Goal: Learn about a topic: Learn about a topic

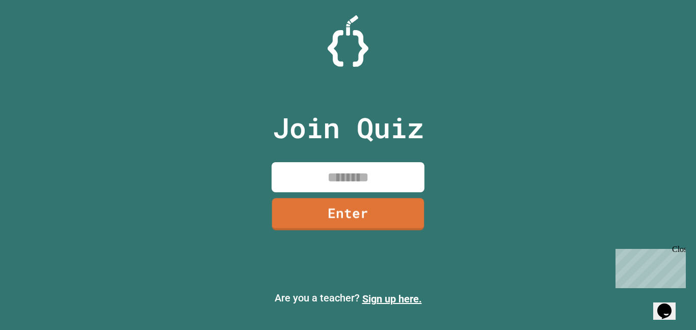
click at [349, 177] on input at bounding box center [348, 177] width 153 height 30
type input "********"
click at [397, 218] on link "Enter" at bounding box center [348, 213] width 153 height 34
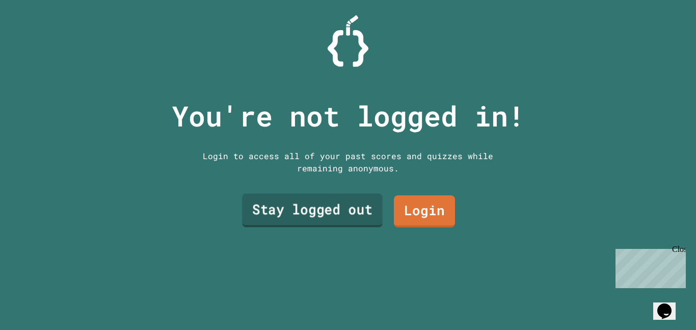
click at [321, 208] on link "Stay logged out" at bounding box center [312, 211] width 141 height 34
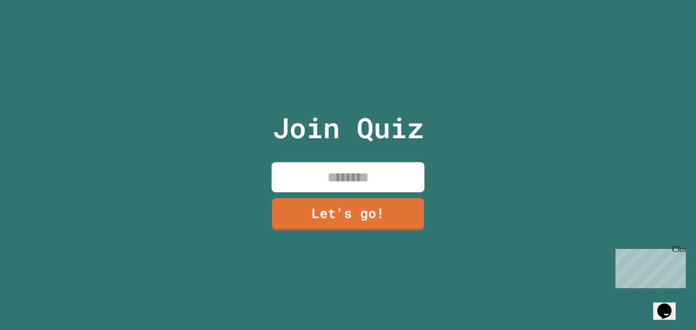
click at [359, 170] on input at bounding box center [348, 177] width 153 height 30
type input "*******"
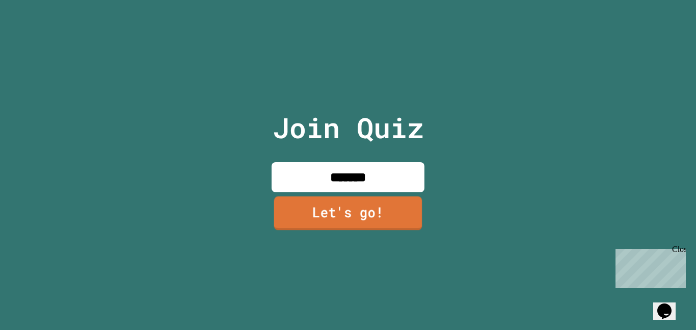
click at [361, 208] on link "Let's go!" at bounding box center [348, 213] width 148 height 34
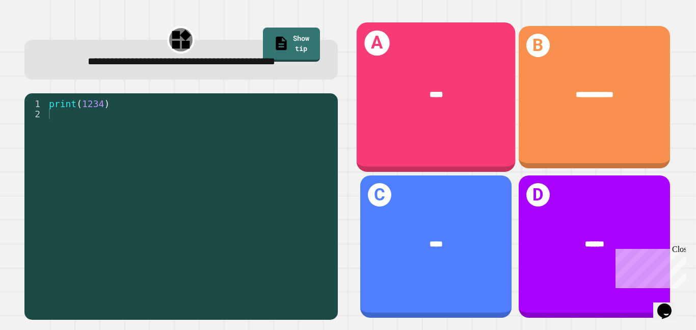
click at [453, 122] on div "A ****" at bounding box center [435, 96] width 159 height 149
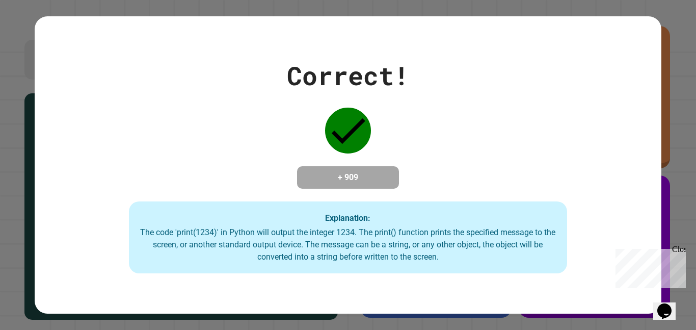
click at [622, 206] on div "Correct! + 909 Explanation: The code 'print(1234)' in Python will output the in…" at bounding box center [348, 165] width 627 height 217
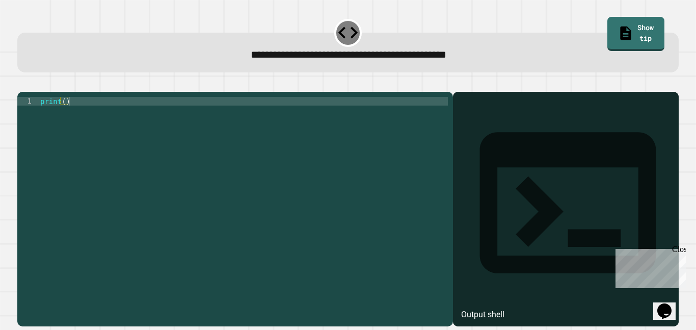
click at [65, 116] on div "print ( )" at bounding box center [243, 205] width 410 height 217
click at [382, 175] on div "print ( 9876543210 )" at bounding box center [243, 205] width 410 height 217
type textarea "**********"
click at [505, 308] on div "Output shell" at bounding box center [482, 314] width 43 height 12
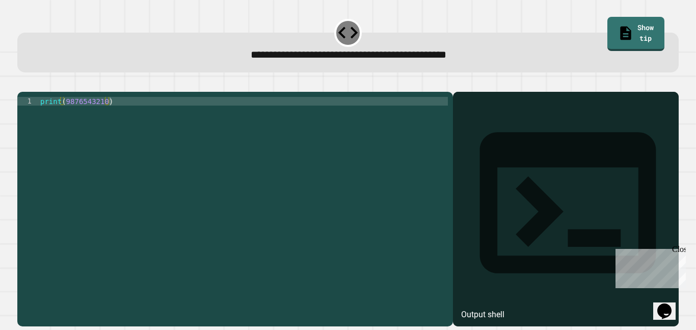
click at [470, 117] on icon at bounding box center [568, 203] width 212 height 212
click at [480, 132] on icon at bounding box center [568, 202] width 176 height 141
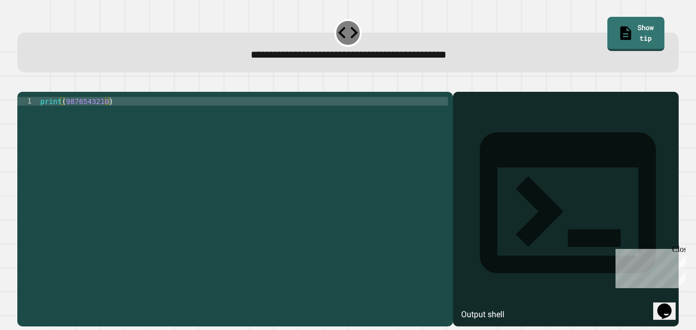
click at [22, 84] on button "button" at bounding box center [22, 84] width 0 height 0
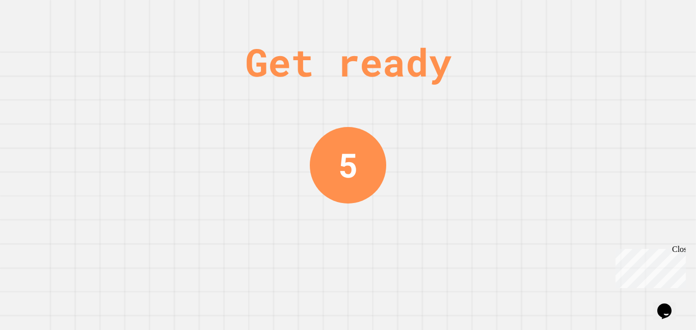
scroll to position [0, 0]
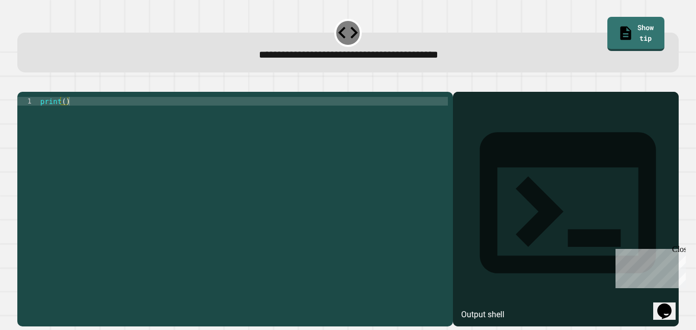
click at [65, 115] on div "print ( )" at bounding box center [243, 205] width 410 height 217
type textarea "**********"
click at [22, 84] on icon "button" at bounding box center [22, 84] width 0 height 0
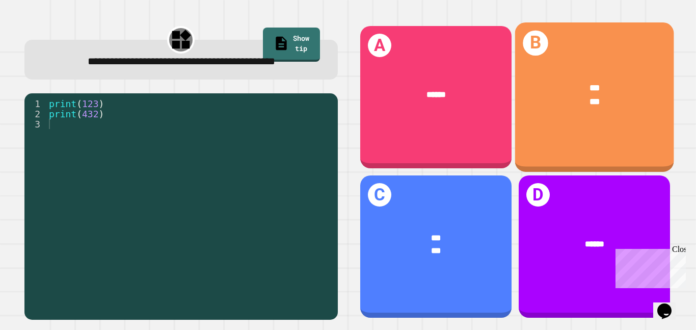
click at [607, 125] on div "B *** ***" at bounding box center [594, 96] width 159 height 149
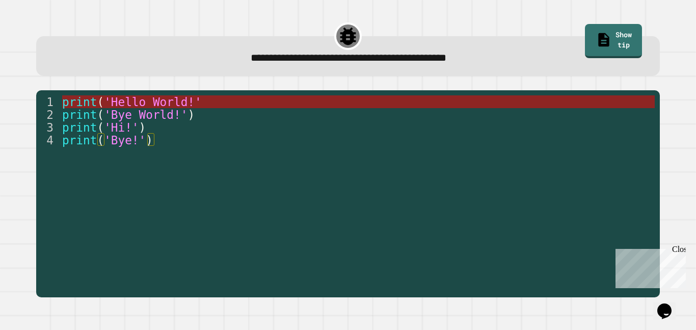
click at [150, 97] on span "'Hello World!'" at bounding box center [153, 101] width 98 height 13
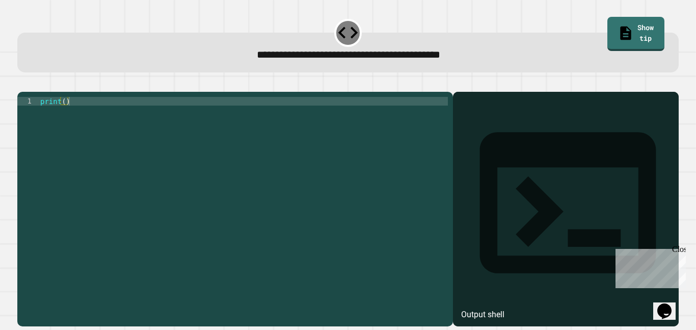
click at [65, 117] on div "print ( )" at bounding box center [243, 205] width 410 height 217
type textarea "**********"
click at [32, 90] on icon "button" at bounding box center [30, 89] width 6 height 7
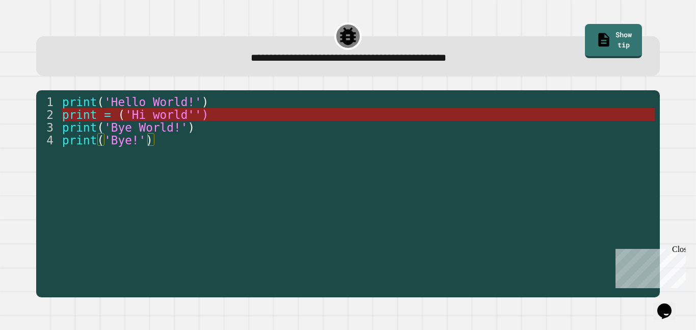
click at [129, 117] on span "'Hi world'')" at bounding box center [167, 114] width 84 height 13
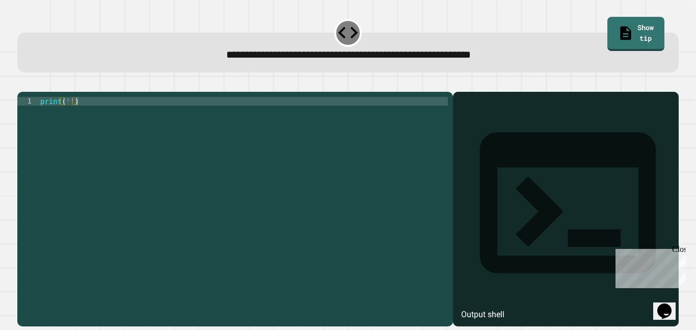
click at [68, 117] on div "print ( '' )" at bounding box center [243, 205] width 410 height 217
click at [77, 118] on div "print ( 'It' s a beautiful day )" at bounding box center [243, 205] width 410 height 217
click at [22, 84] on icon "button" at bounding box center [22, 84] width 0 height 0
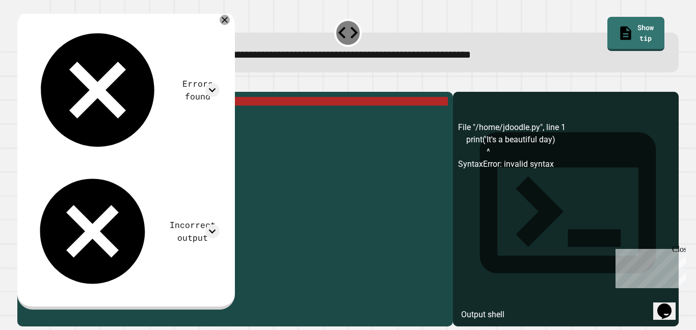
click at [91, 117] on div "print ( 'It' s a beautiful day )" at bounding box center [243, 205] width 410 height 217
click at [69, 116] on div "print ( 'It' s a beautiful day )" at bounding box center [243, 205] width 410 height 217
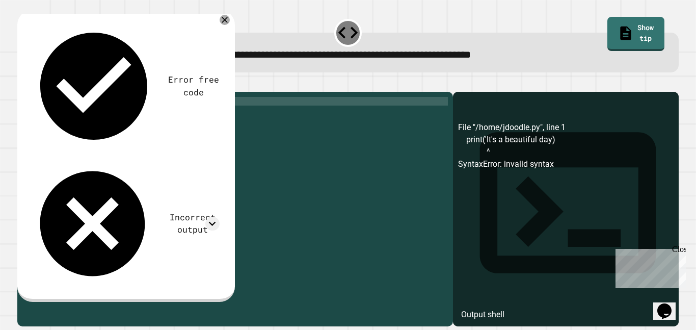
click at [22, 84] on button "button" at bounding box center [22, 84] width 0 height 0
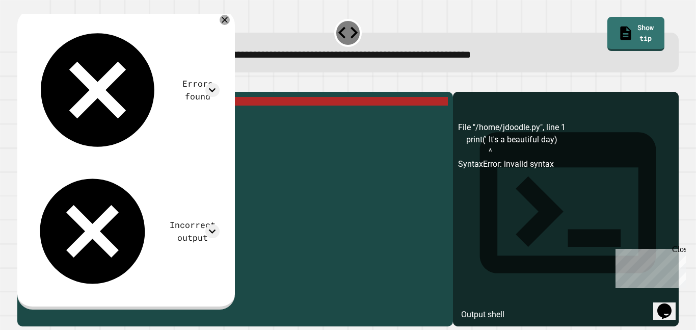
click at [73, 114] on div "print ( ' It' s a beautiful day )" at bounding box center [243, 205] width 410 height 217
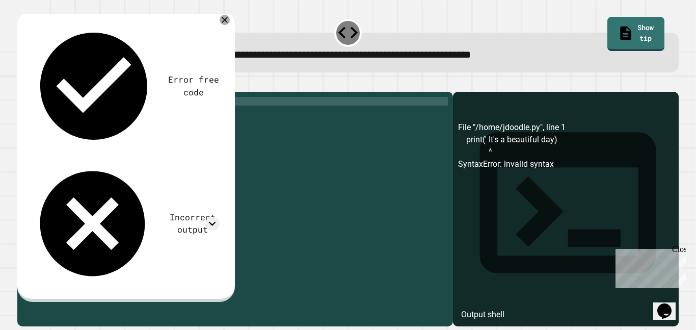
scroll to position [0, 7]
click at [162, 115] on div "print ( ' It' s s a beautiful day )" at bounding box center [243, 205] width 410 height 217
click at [22, 84] on icon "button" at bounding box center [22, 84] width 0 height 0
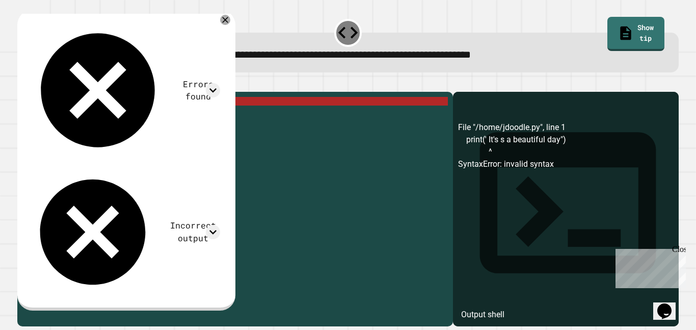
click at [162, 120] on div "print ( ' It' s s a beautiful day ")" at bounding box center [243, 205] width 410 height 217
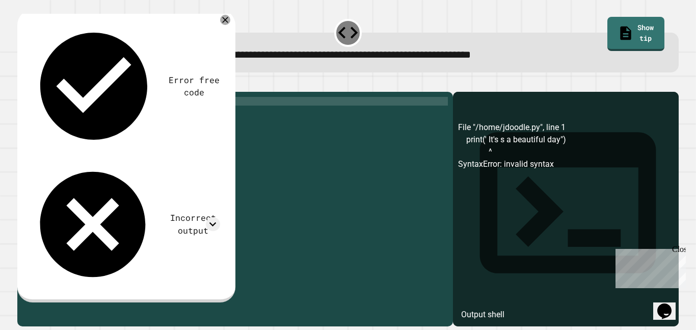
scroll to position [0, 15]
click at [22, 84] on icon "button" at bounding box center [22, 84] width 0 height 0
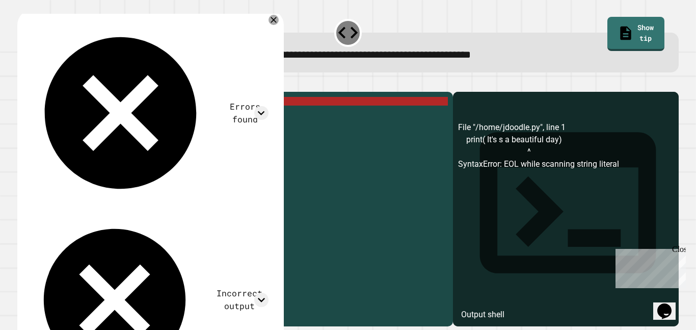
click at [81, 115] on div "print ( It 's s a beautiful day)" at bounding box center [243, 205] width 410 height 217
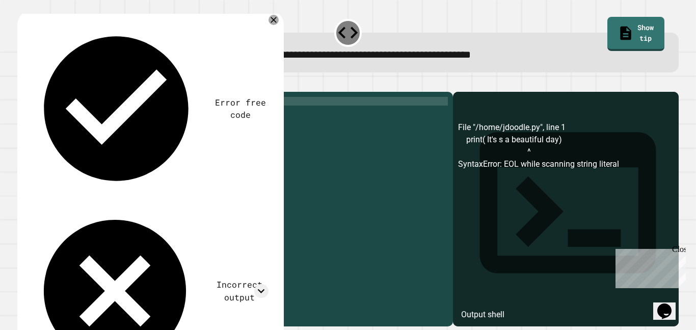
scroll to position [0, 1]
click at [22, 84] on icon "button" at bounding box center [22, 84] width 0 height 0
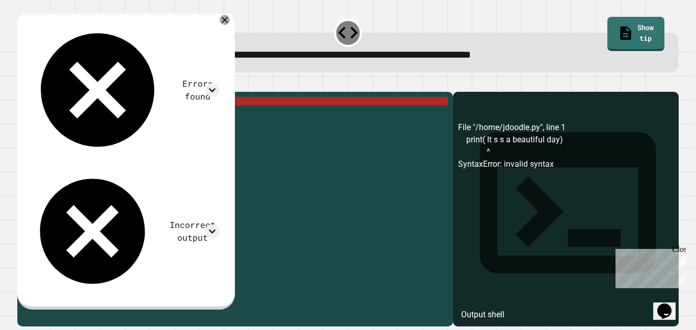
click at [81, 115] on div "print ( It s s a beautiful day )" at bounding box center [243, 205] width 410 height 217
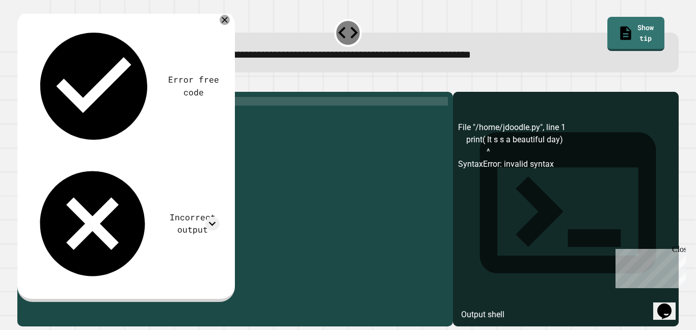
click at [22, 84] on icon "button" at bounding box center [22, 84] width 0 height 0
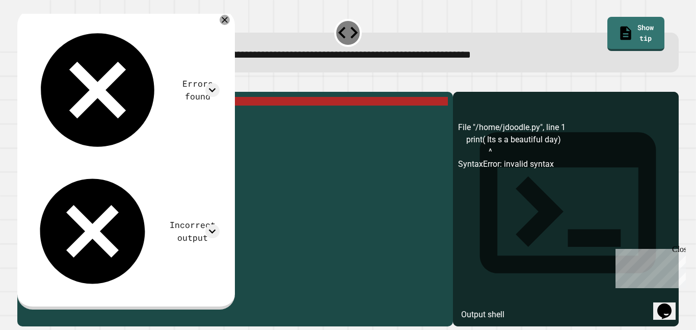
click at [150, 119] on div "print ( Its s a beautiful day )" at bounding box center [243, 205] width 410 height 217
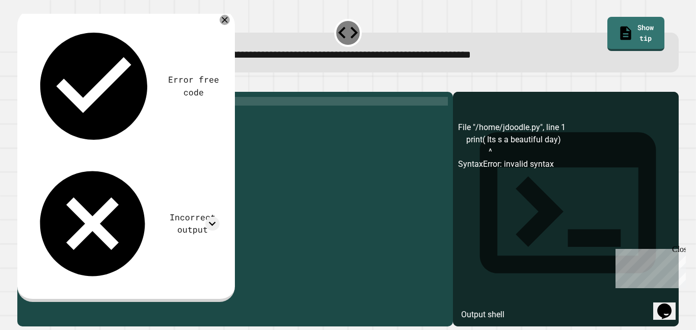
click at [68, 116] on div "print ( Its s a beautiful day ')" at bounding box center [243, 205] width 410 height 217
click at [22, 84] on icon "button" at bounding box center [22, 84] width 0 height 0
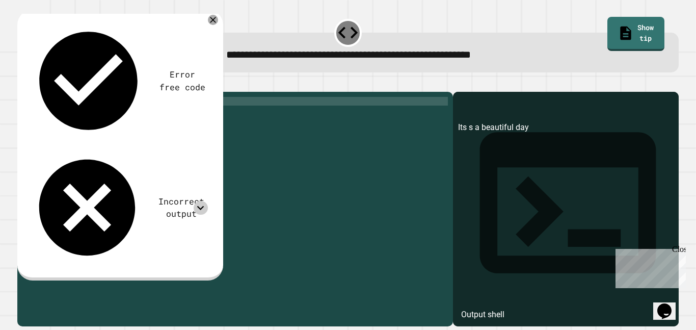
click at [202, 201] on icon at bounding box center [201, 208] width 14 height 14
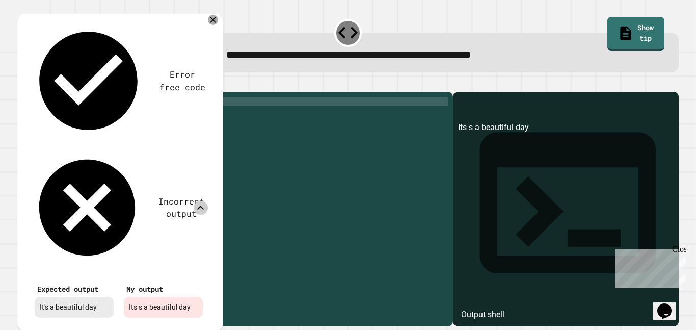
click at [202, 201] on icon at bounding box center [201, 208] width 14 height 14
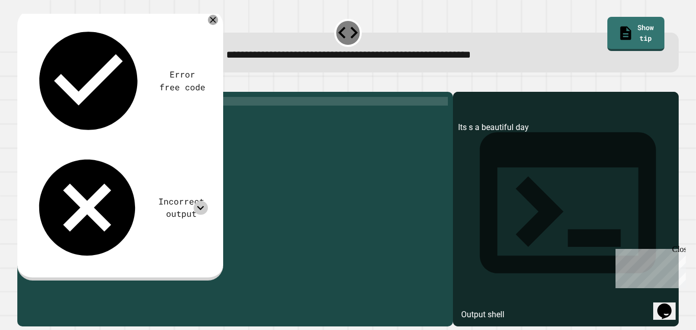
click at [84, 116] on div "print ( 'Its s a beautiful day' )" at bounding box center [243, 205] width 410 height 217
click at [166, 116] on div "print ( 'It' s s a beautiful day ')" at bounding box center [243, 205] width 410 height 217
type textarea "**********"
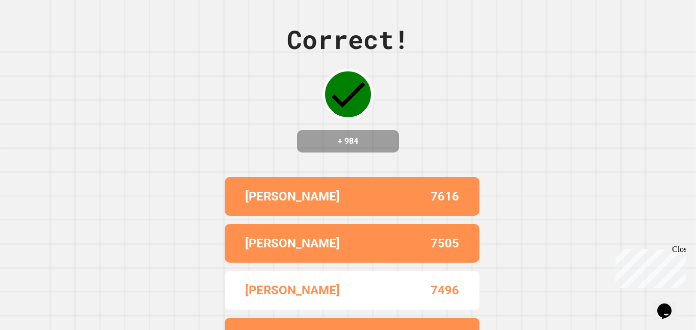
scroll to position [0, 0]
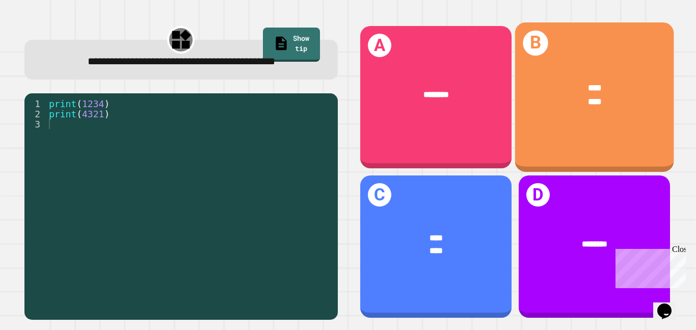
click at [548, 127] on div "B **** ****" at bounding box center [594, 96] width 159 height 149
